Goal: Task Accomplishment & Management: Manage account settings

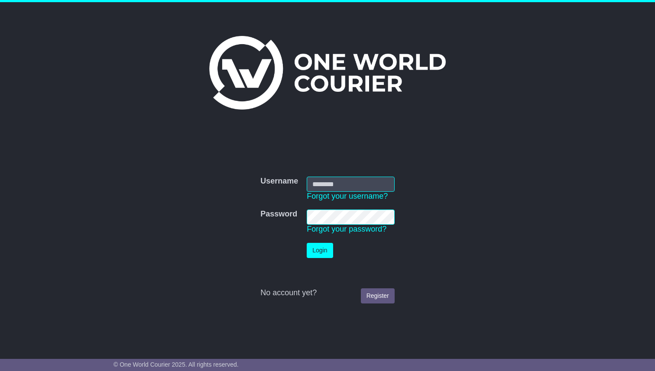
click at [331, 180] on input "Username" at bounding box center [351, 184] width 88 height 15
type input "**********"
click at [324, 242] on td "Login" at bounding box center [351, 251] width 97 height 24
click at [323, 242] on td "Login" at bounding box center [351, 251] width 97 height 24
click at [321, 246] on button "Login" at bounding box center [320, 250] width 26 height 15
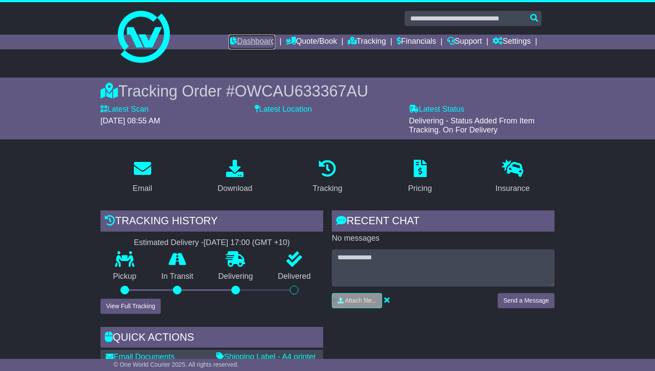
click at [256, 42] on link "Dashboard" at bounding box center [252, 42] width 46 height 15
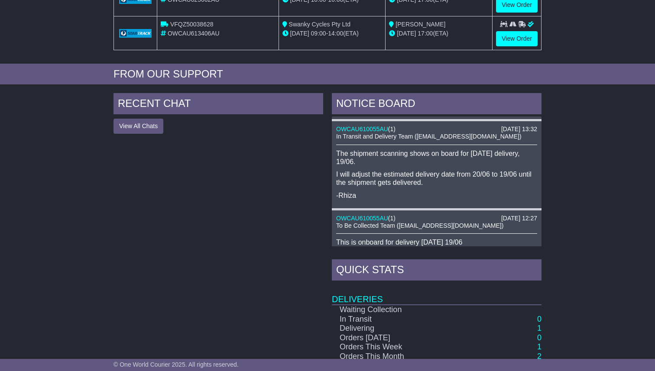
scroll to position [385, 0]
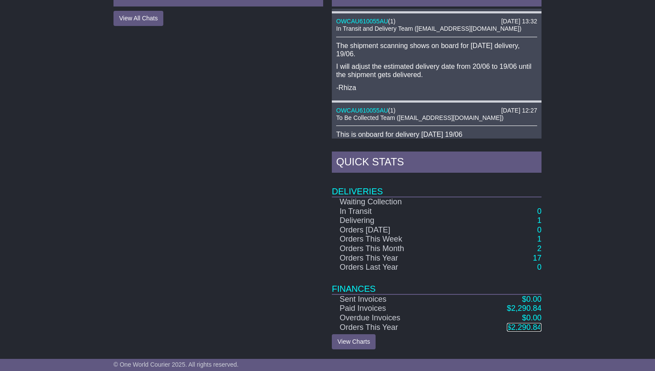
drag, startPoint x: 510, startPoint y: 329, endPoint x: 515, endPoint y: 329, distance: 4.8
click at [515, 325] on span "2,290.84" at bounding box center [526, 327] width 30 height 9
